Goal: Complete application form

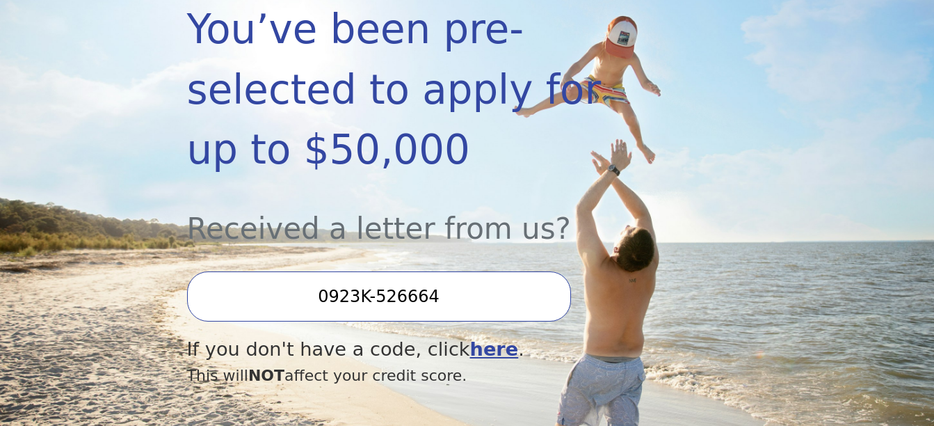
scroll to position [348, 0]
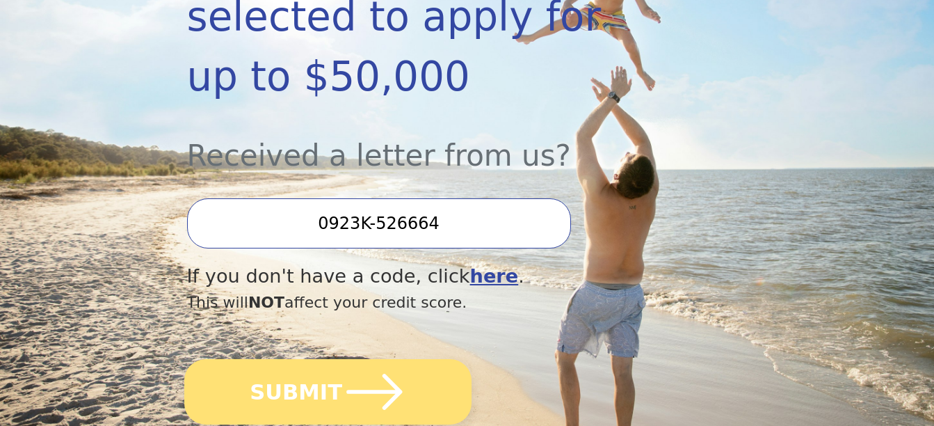
click at [342, 360] on icon "submit" at bounding box center [374, 392] width 64 height 64
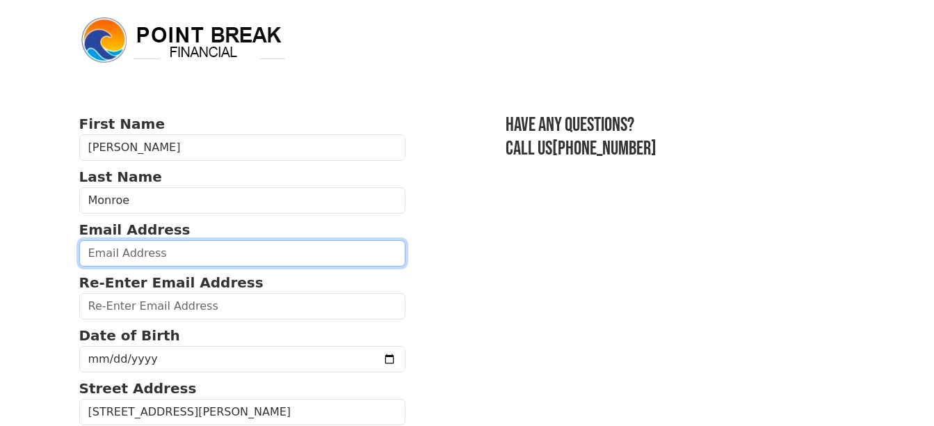
click at [140, 248] on input "email" at bounding box center [242, 253] width 327 height 26
click at [148, 253] on input "email" at bounding box center [242, 253] width 327 height 26
type input "jmonroe2731@gmail.com"
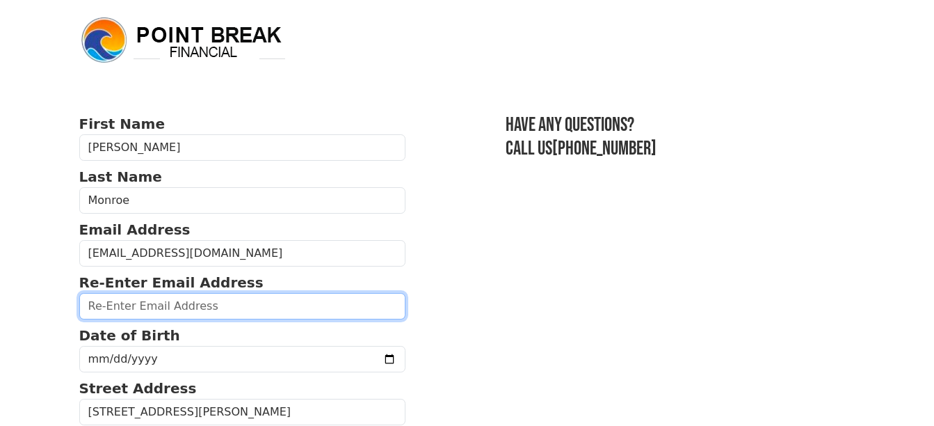
type input "jmonroe2731@gmail.com"
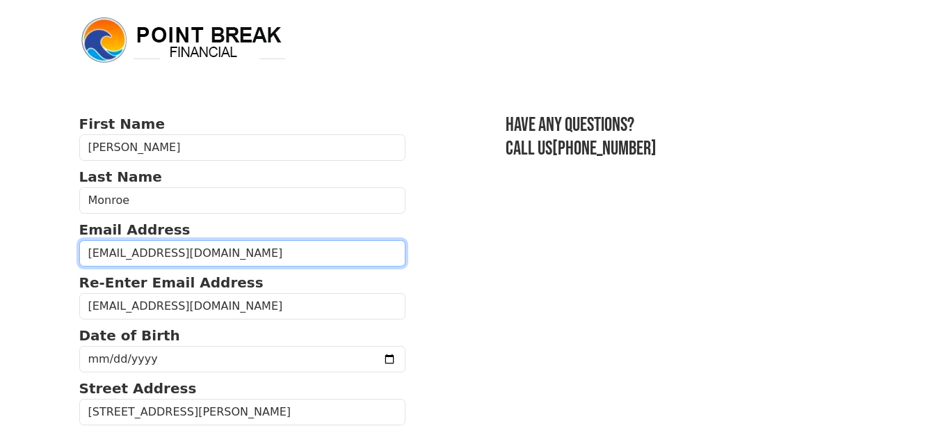
type input "(661) 340-7074"
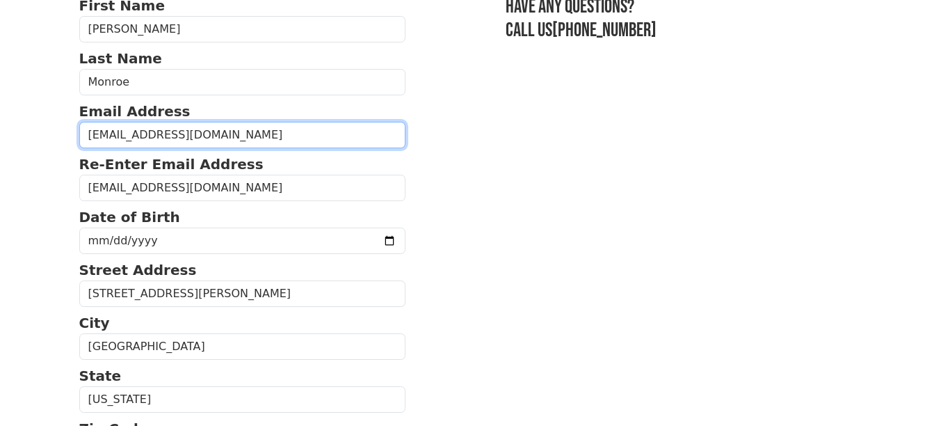
scroll to position [99, 0]
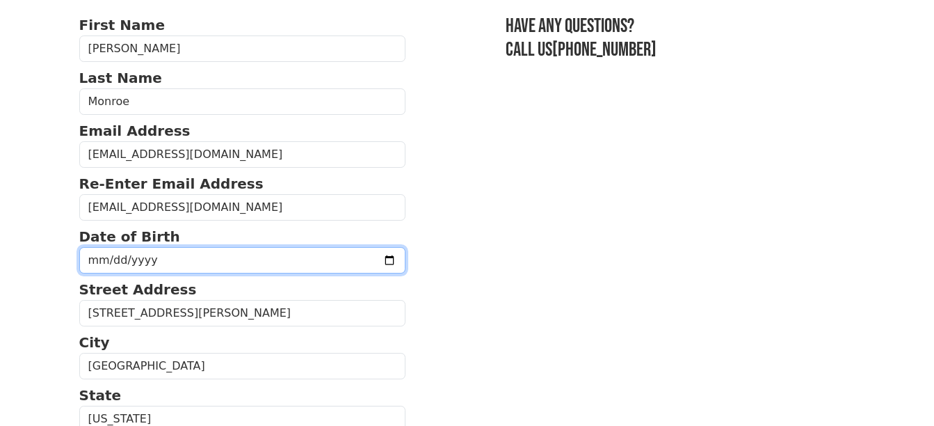
click at [163, 253] on input "date" at bounding box center [242, 260] width 327 height 26
type input "1982-08-26"
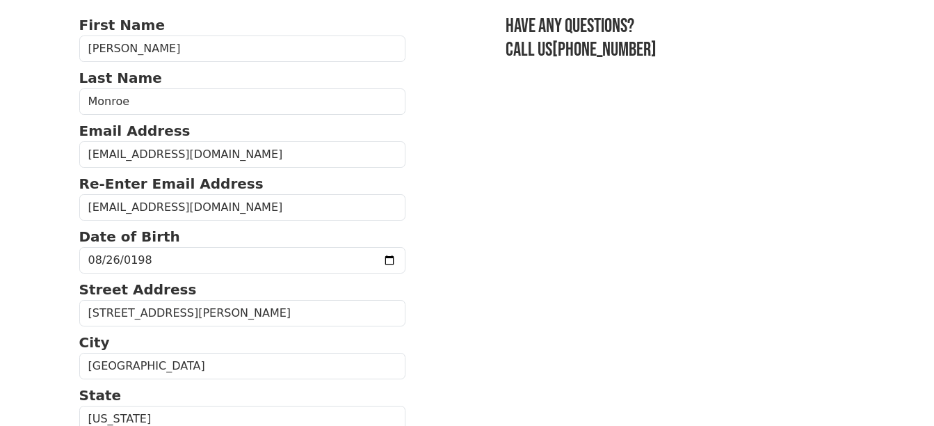
drag, startPoint x: 413, startPoint y: 205, endPoint x: 420, endPoint y: 209, distance: 9.1
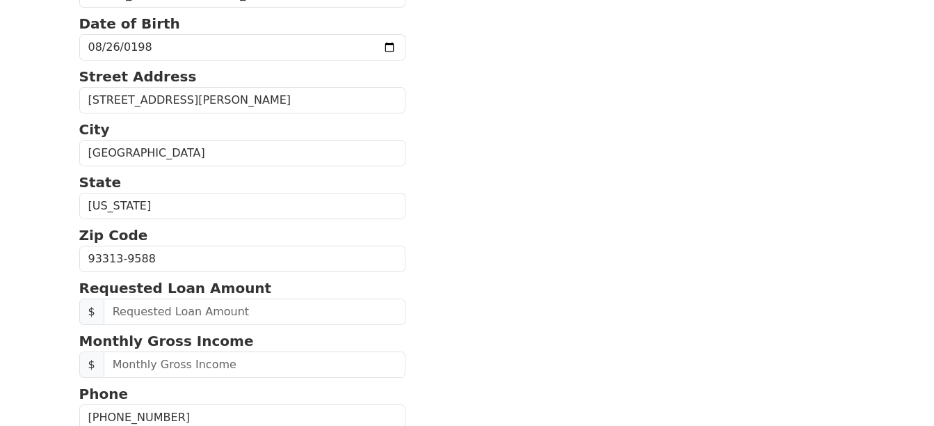
scroll to position [377, 0]
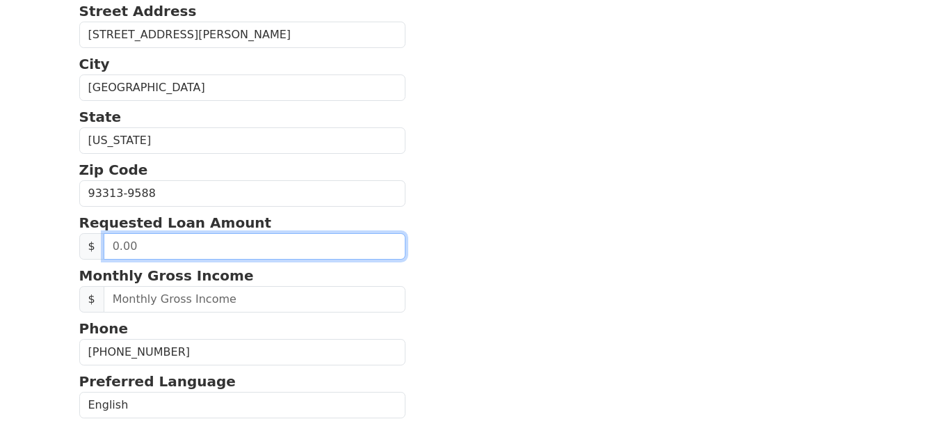
click at [211, 241] on input "text" at bounding box center [255, 246] width 303 height 26
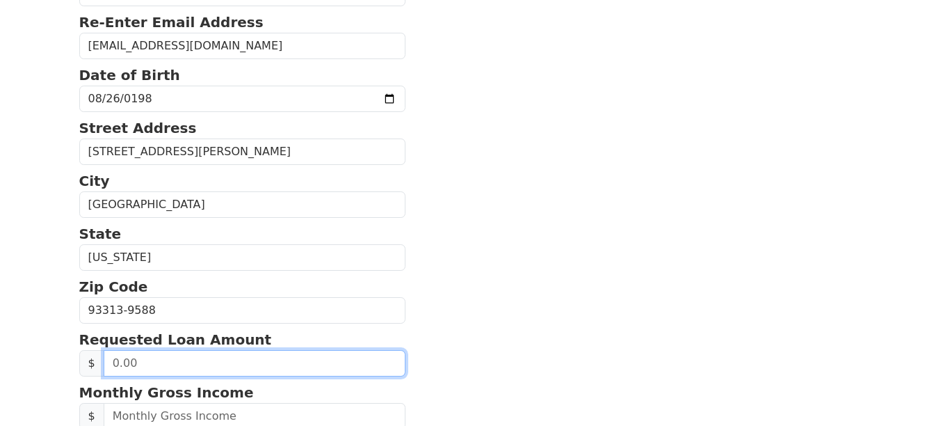
scroll to position [348, 0]
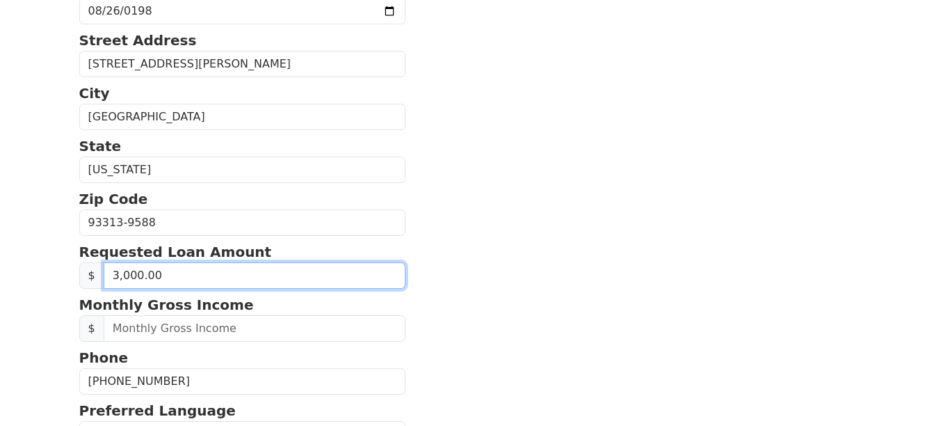
type input "30,000.00"
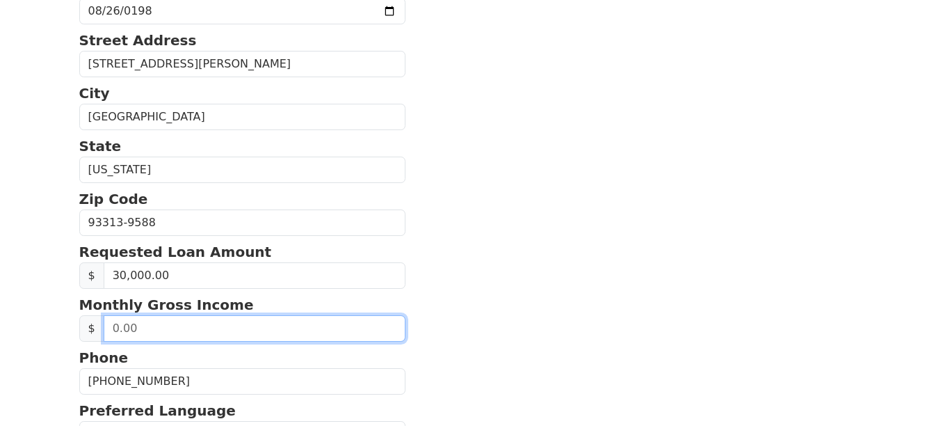
click at [209, 326] on input "text" at bounding box center [255, 328] width 303 height 26
type input "7,000.00"
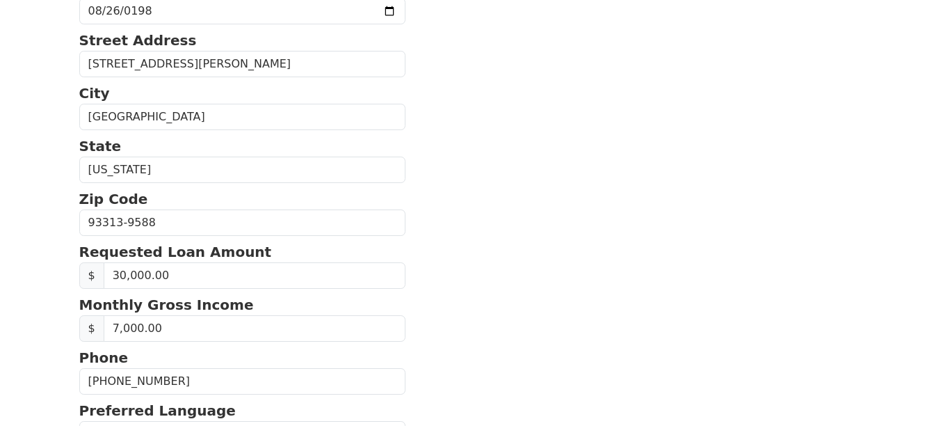
click at [641, 198] on section "First Name Jason Last Name Monroe Email Address jmonroe2731@gmail.com Re-Enter …" at bounding box center [467, 220] width 776 height 909
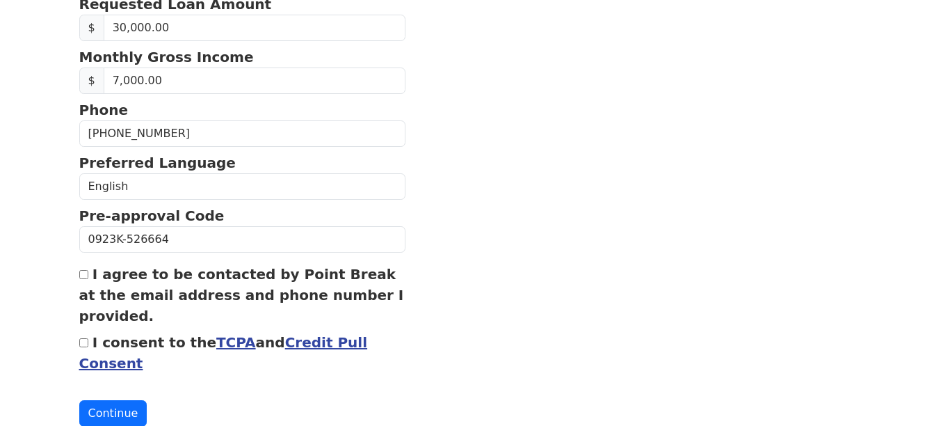
scroll to position [626, 0]
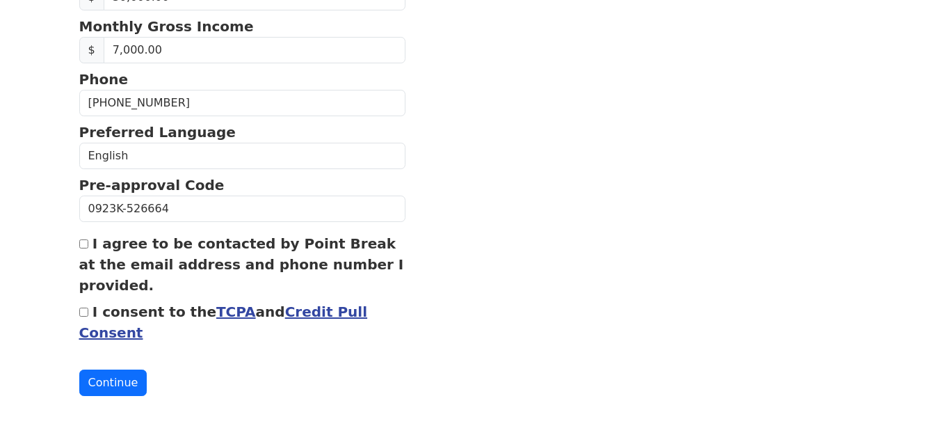
click at [83, 243] on input "I agree to be contacted by Point Break at the email address and phone number I …" at bounding box center [83, 243] width 9 height 9
checkbox input "true"
click at [83, 309] on input "I consent to the TCPA and Credit Pull Consent" at bounding box center [83, 312] width 9 height 9
checkbox input "true"
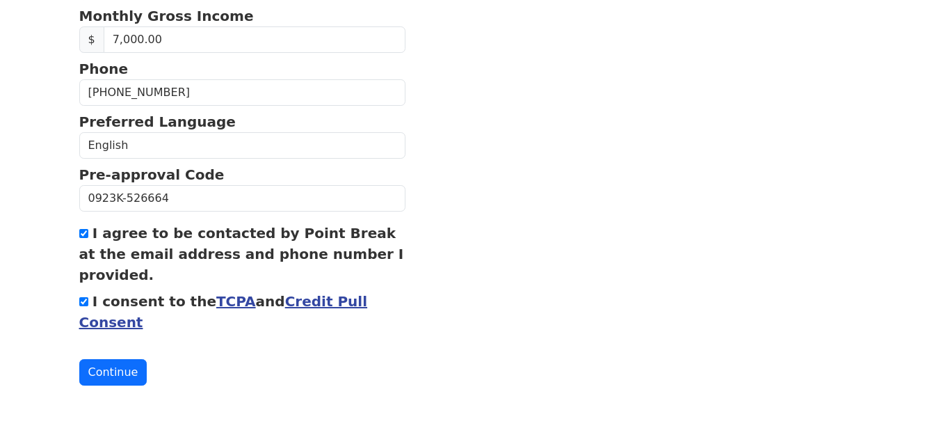
scroll to position [638, 0]
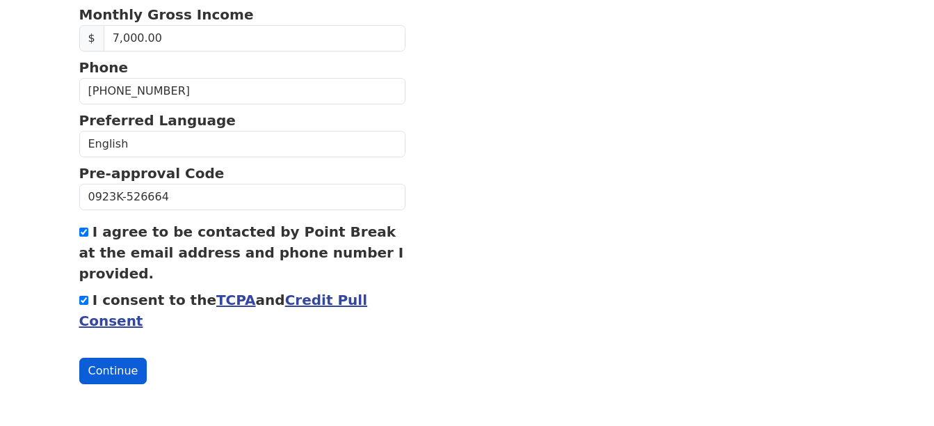
click at [98, 378] on button "Continue" at bounding box center [113, 371] width 68 height 26
